Goal: Task Accomplishment & Management: Manage account settings

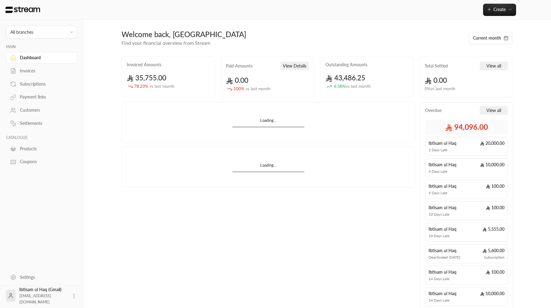
click at [30, 71] on div "Invoices" at bounding box center [45, 71] width 50 height 6
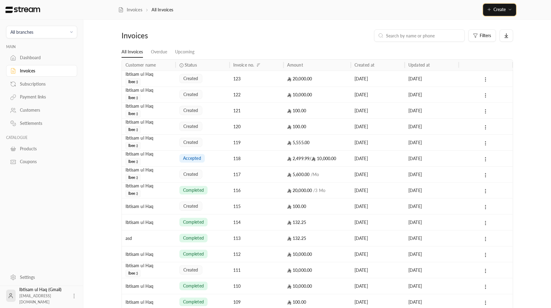
click at [508, 8] on icon "button" at bounding box center [510, 9] width 5 height 5
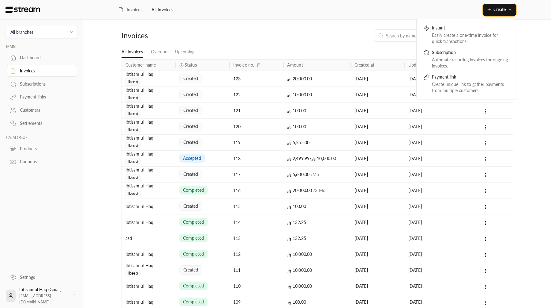
click at [504, 10] on span "Create" at bounding box center [500, 9] width 12 height 5
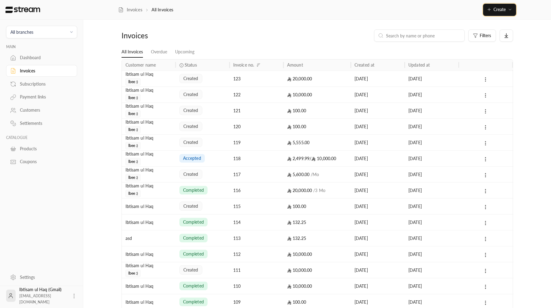
click at [504, 10] on span "Create" at bounding box center [500, 9] width 12 height 5
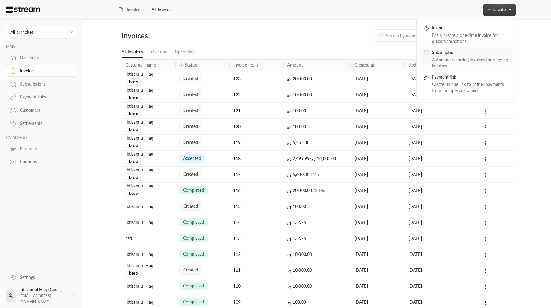
click at [478, 49] on div "Subscription" at bounding box center [470, 52] width 77 height 7
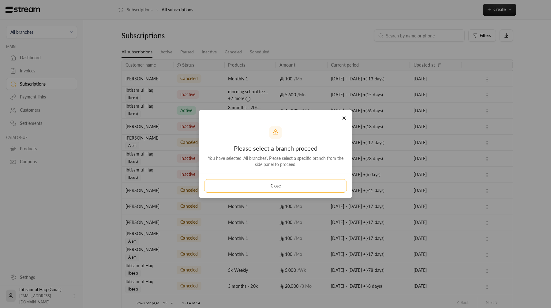
click at [323, 186] on button "Close" at bounding box center [276, 185] width 142 height 12
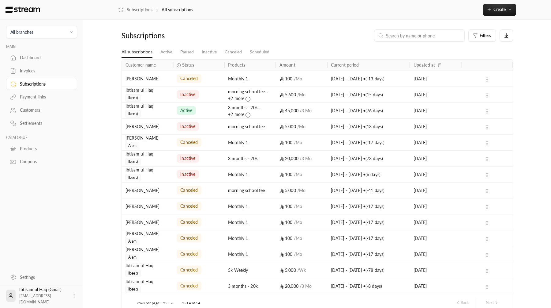
click at [168, 98] on div "[PERSON_NAME] ul Haq Ibee :)" at bounding box center [148, 94] width 44 height 15
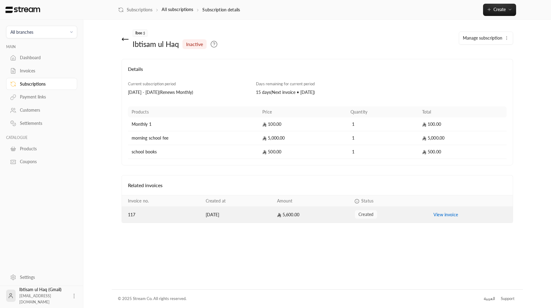
click at [315, 213] on td "5,600.00" at bounding box center [313, 214] width 78 height 16
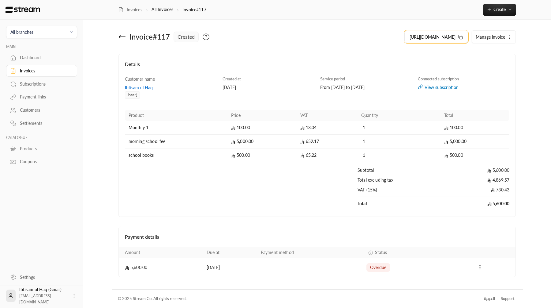
click at [435, 39] on span "[URL][DOMAIN_NAME]" at bounding box center [433, 37] width 46 height 6
click at [515, 9] on button "Create" at bounding box center [499, 10] width 33 height 12
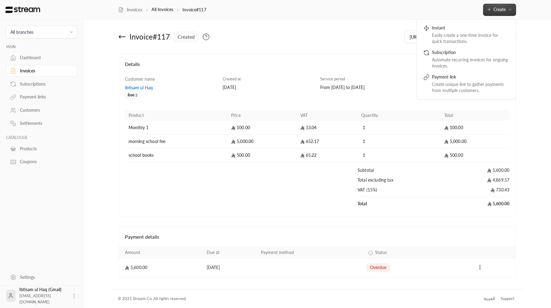
click at [323, 87] on div "From [DATE] to [DATE]" at bounding box center [366, 87] width 92 height 6
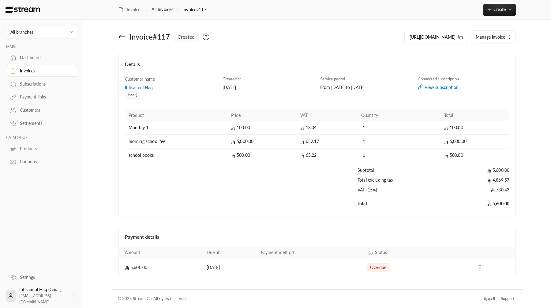
click at [34, 29] on span "All branches" at bounding box center [41, 31] width 63 height 7
click at [41, 56] on li "Main Branch" at bounding box center [41, 61] width 63 height 12
click at [467, 40] on span "[URL][DOMAIN_NAME]" at bounding box center [481, 37] width 46 height 6
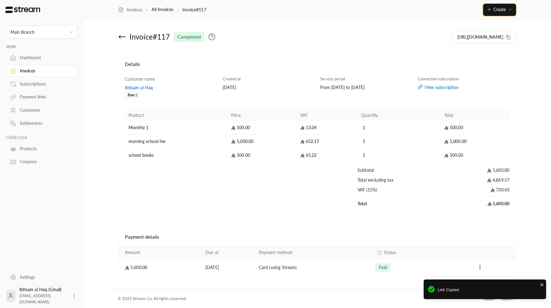
click at [507, 14] on button "Create" at bounding box center [499, 10] width 33 height 12
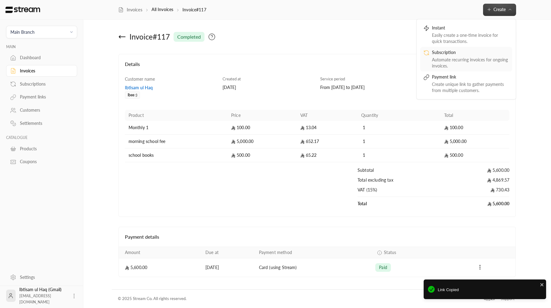
click at [457, 48] on link "Subscription Automate recurring invoices for ongoing invoices." at bounding box center [467, 59] width 92 height 25
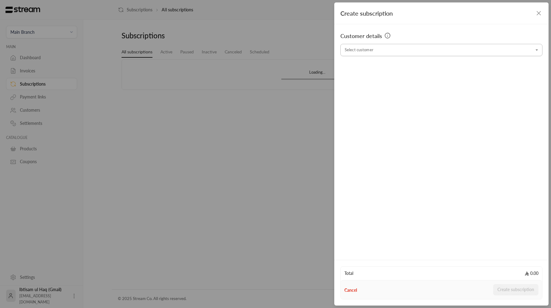
click at [391, 53] on input "Select customer" at bounding box center [442, 50] width 202 height 11
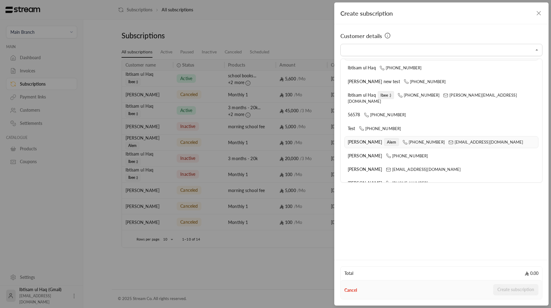
scroll to position [32, 0]
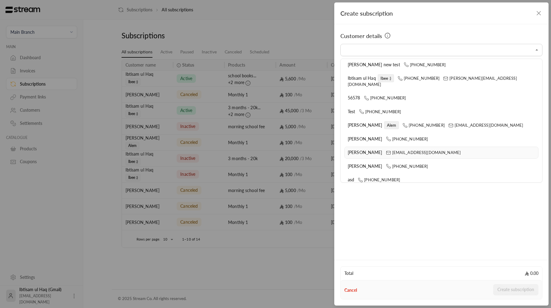
click at [365, 149] on li "[PERSON_NAME] [PERSON_NAME][EMAIL_ADDRESS][DOMAIN_NAME]" at bounding box center [442, 152] width 194 height 12
type input "**********"
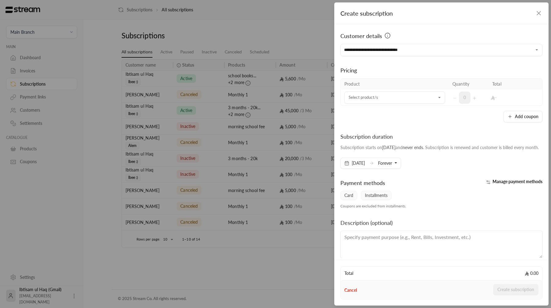
click at [468, 115] on div "Add coupon" at bounding box center [442, 117] width 202 height 12
click at [379, 94] on input "Select customer" at bounding box center [395, 97] width 101 height 11
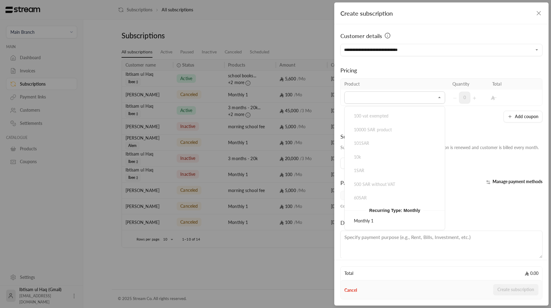
scroll to position [123, 0]
click at [387, 151] on li "Monthly 1" at bounding box center [395, 148] width 93 height 12
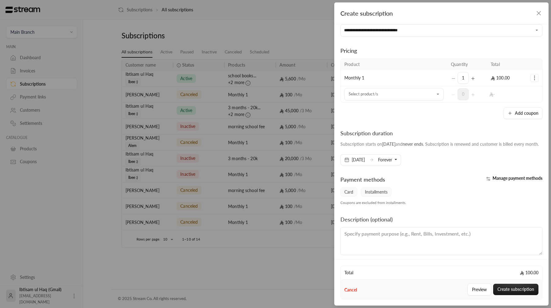
scroll to position [30, 0]
